Goal: Ask a question

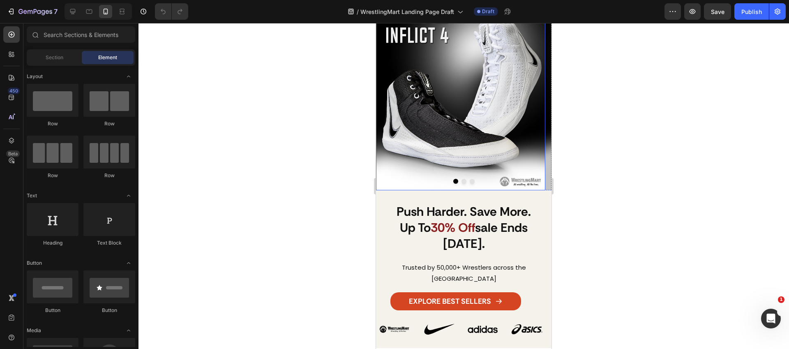
scroll to position [120, 0]
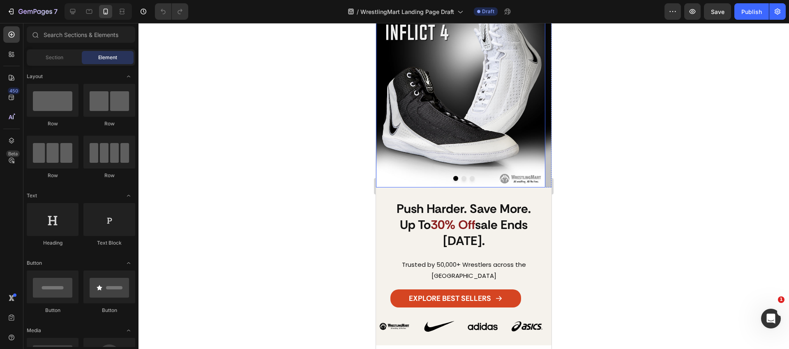
click at [456, 178] on div at bounding box center [464, 178] width 176 height 5
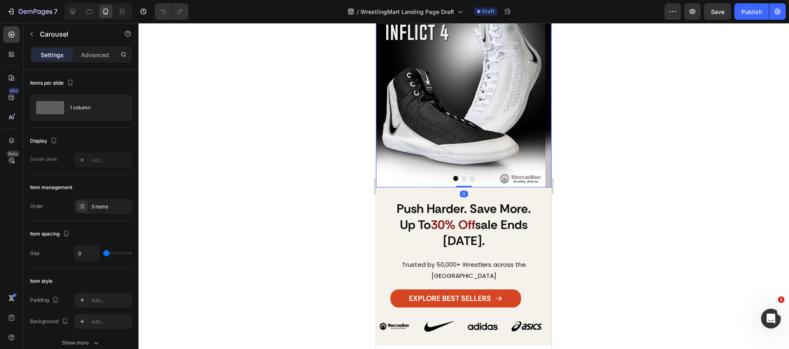
click at [463, 179] on div at bounding box center [464, 178] width 176 height 5
click at [462, 180] on button "Dot" at bounding box center [464, 178] width 5 height 5
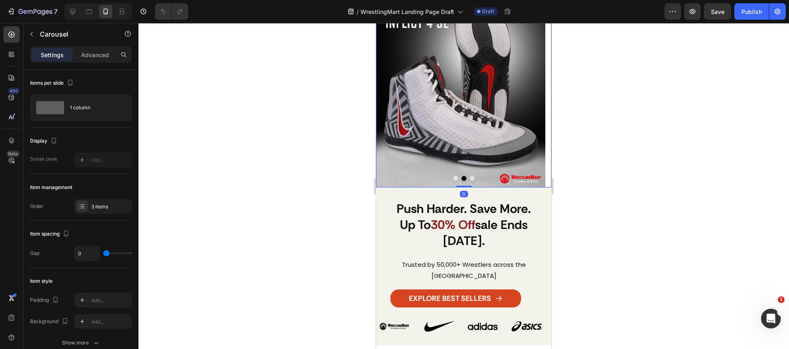
click at [470, 178] on button "Dot" at bounding box center [472, 178] width 5 height 5
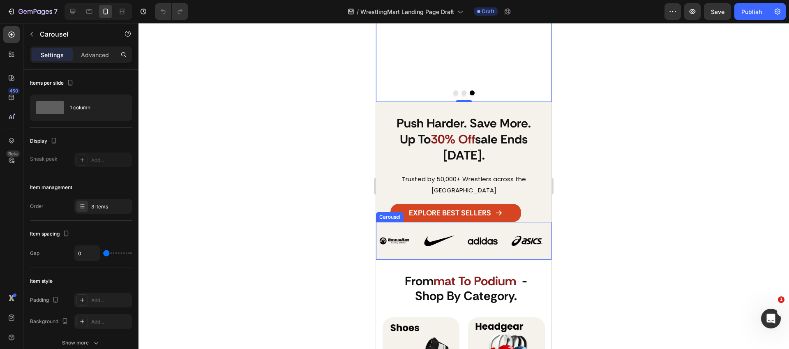
scroll to position [210, 0]
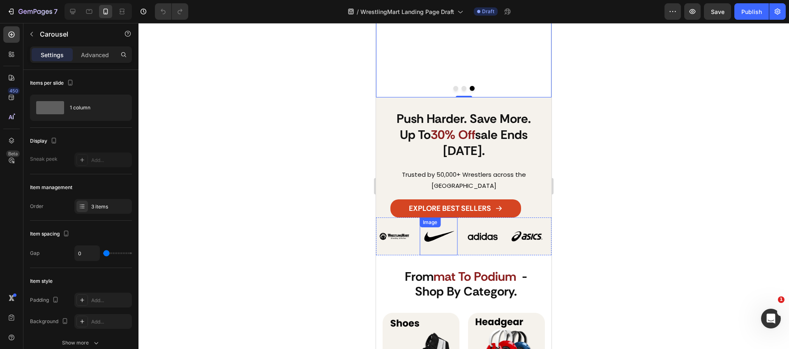
click at [429, 225] on img at bounding box center [439, 237] width 38 height 38
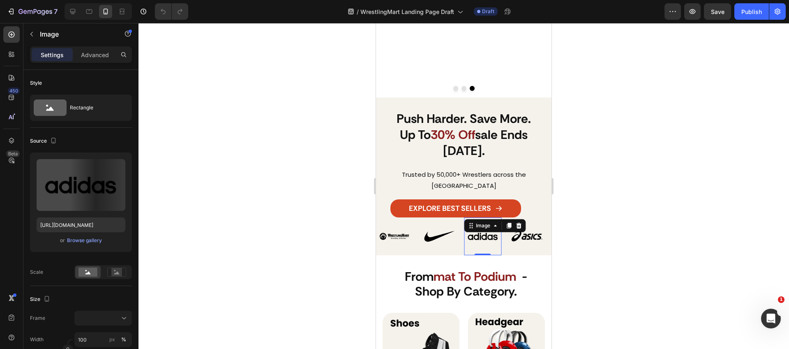
click at [469, 226] on img at bounding box center [483, 237] width 38 height 38
click at [521, 229] on img at bounding box center [528, 237] width 38 height 38
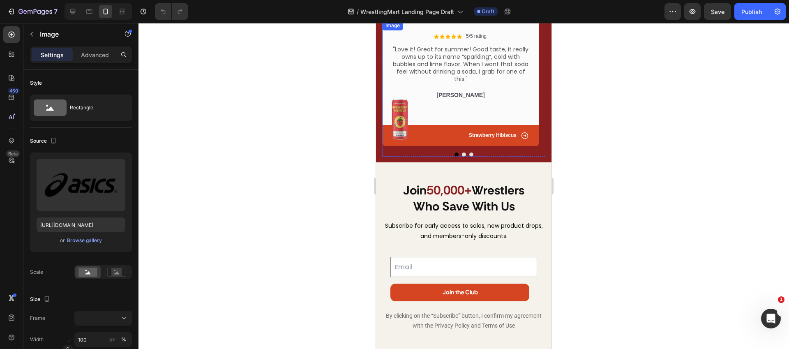
scroll to position [2053, 0]
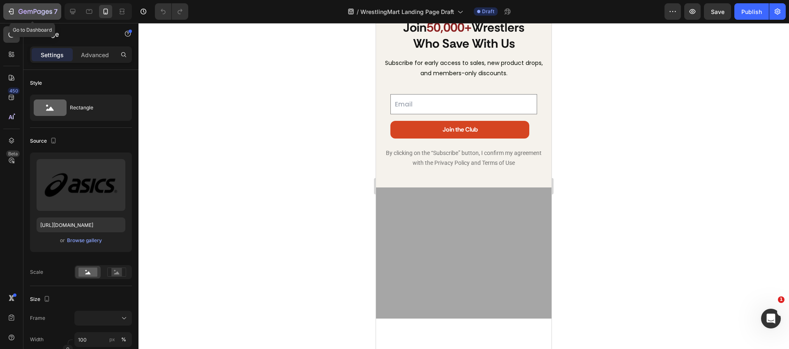
click at [19, 13] on icon "button" at bounding box center [36, 12] width 34 height 7
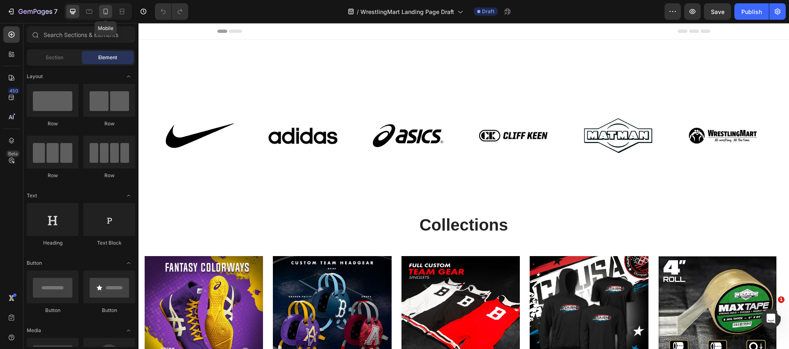
click at [106, 15] on icon at bounding box center [106, 11] width 8 height 8
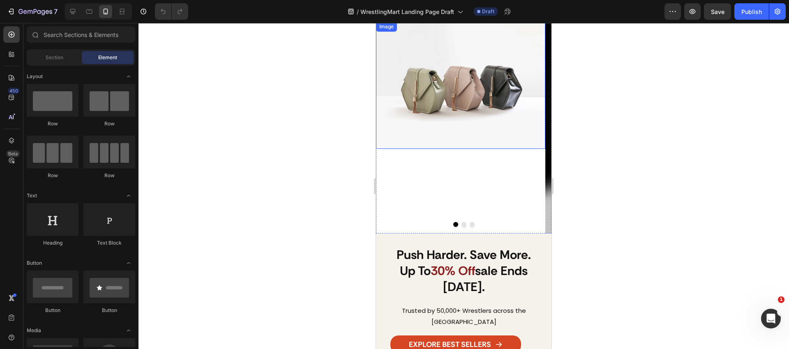
scroll to position [239, 0]
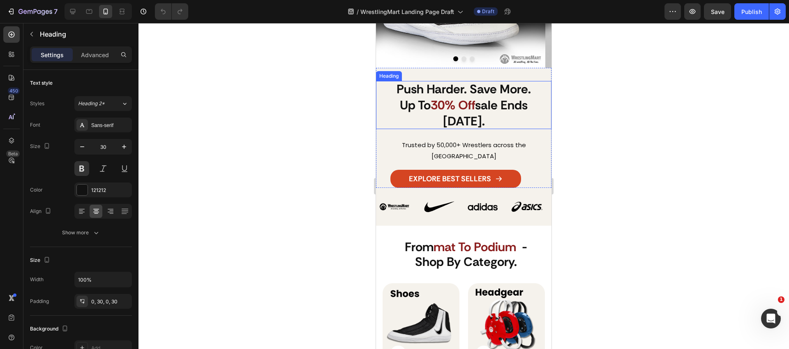
click at [479, 108] on h2 "push harder. save more. up to 30% off sale ends today." at bounding box center [464, 105] width 176 height 48
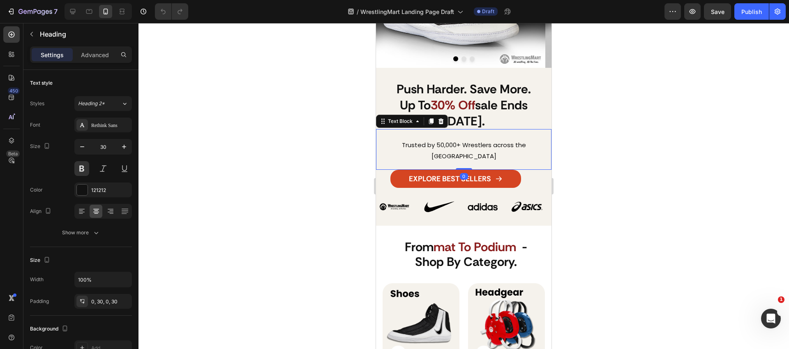
click at [487, 140] on p "Trusted by 50,000+ Wrestlers across the [GEOGRAPHIC_DATA]" at bounding box center [464, 150] width 162 height 22
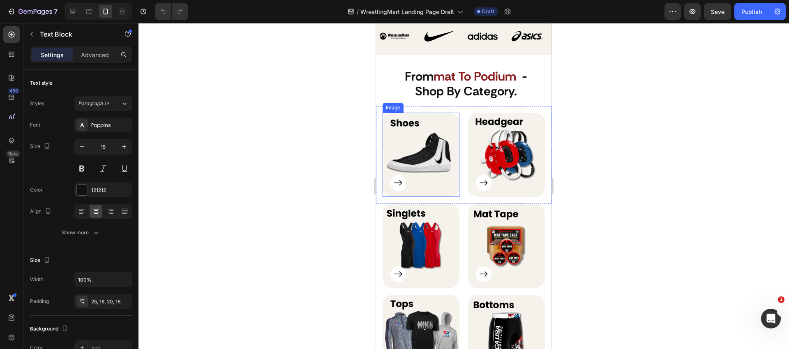
click at [437, 132] on img at bounding box center [421, 155] width 77 height 85
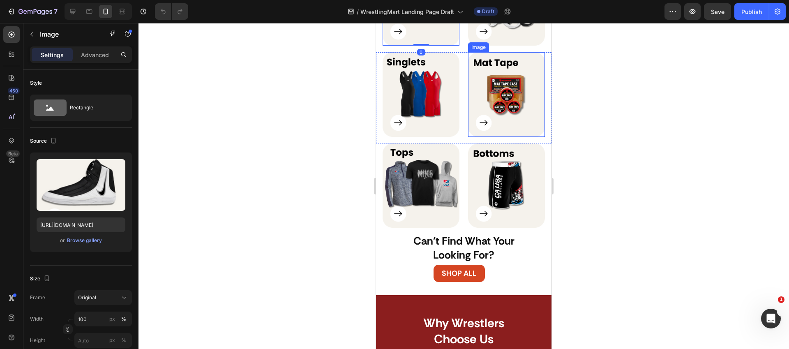
click at [495, 114] on img at bounding box center [506, 94] width 77 height 85
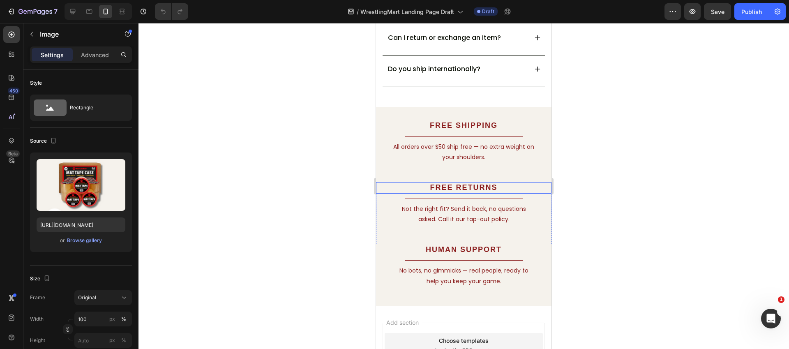
scroll to position [2041, 0]
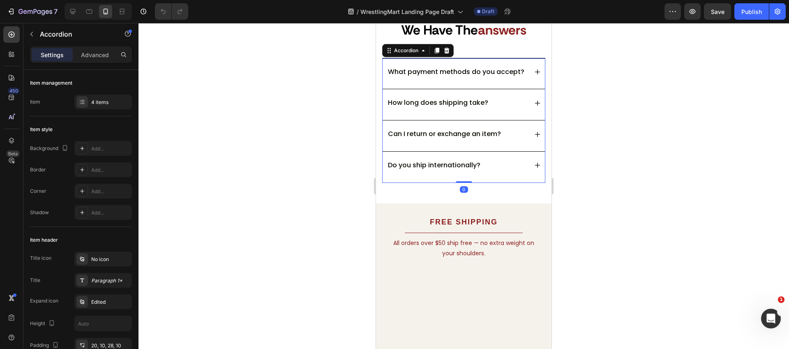
click at [535, 75] on icon at bounding box center [538, 72] width 7 height 7
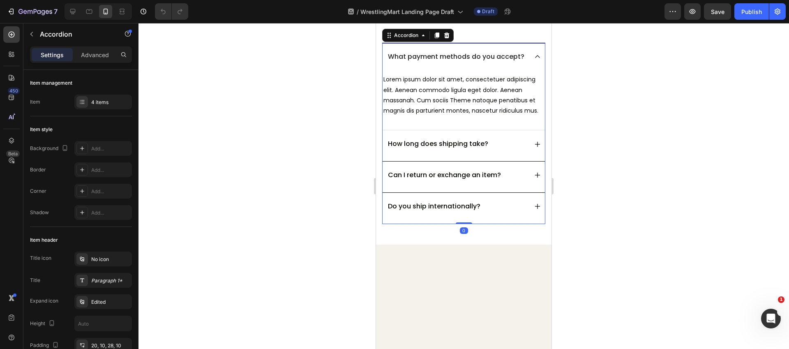
click at [535, 60] on icon at bounding box center [538, 56] width 7 height 7
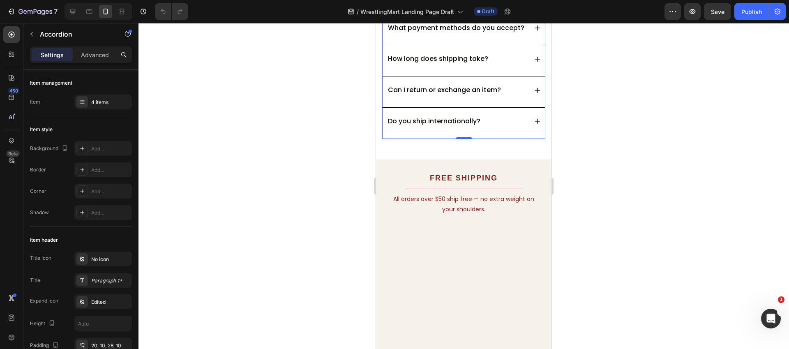
click at [530, 76] on div "How long does shipping take?" at bounding box center [464, 60] width 162 height 31
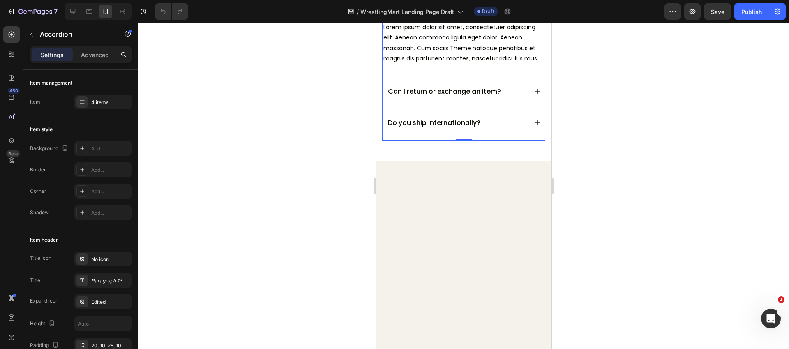
scroll to position [2198, 0]
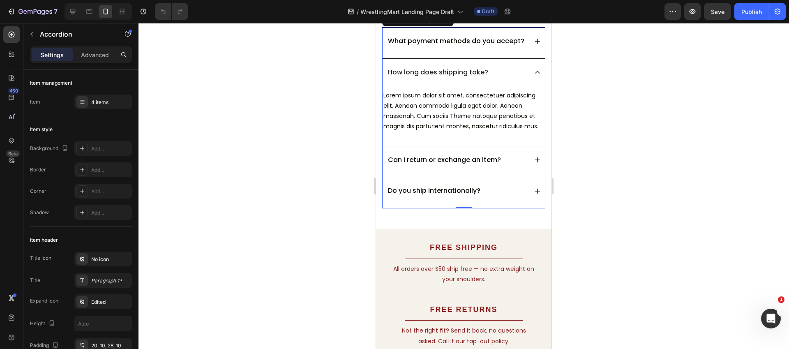
click at [535, 163] on icon at bounding box center [538, 160] width 7 height 7
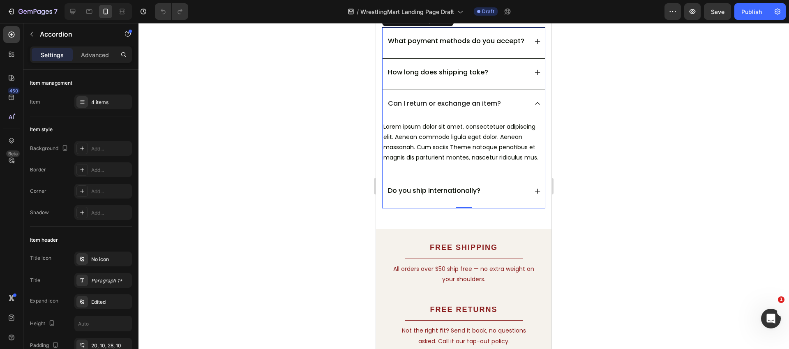
click at [535, 194] on icon at bounding box center [538, 191] width 7 height 7
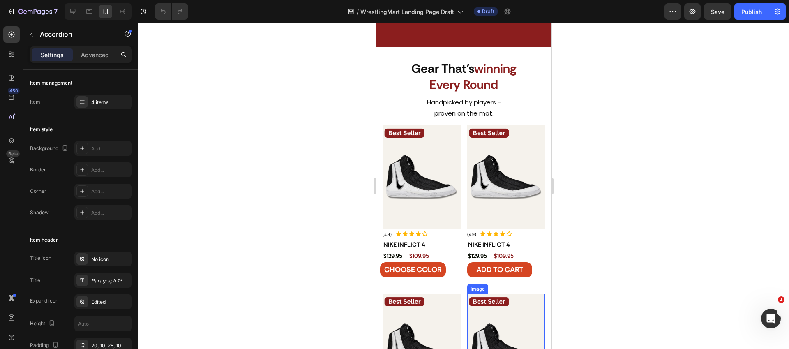
scroll to position [1227, 0]
